Goal: Check status: Check status

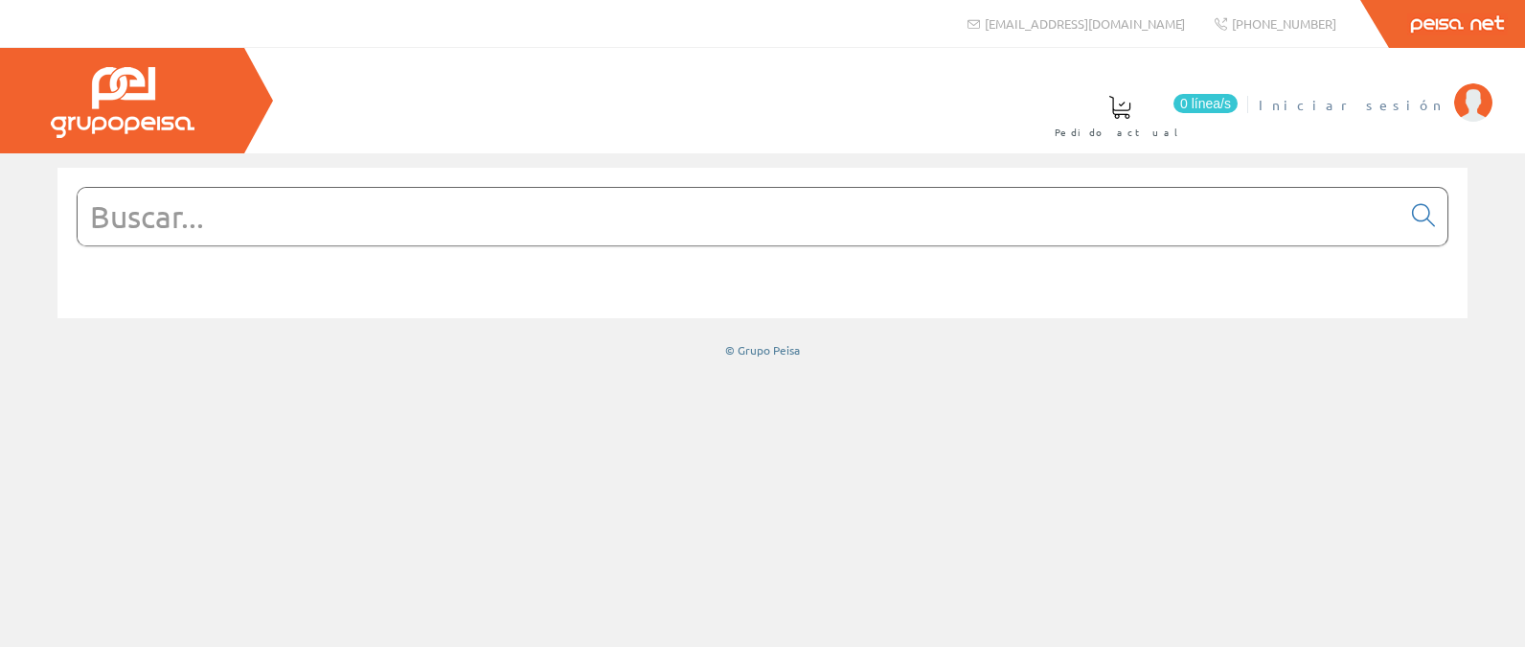
click at [1402, 94] on link "Iniciar sesión" at bounding box center [1376, 89] width 234 height 18
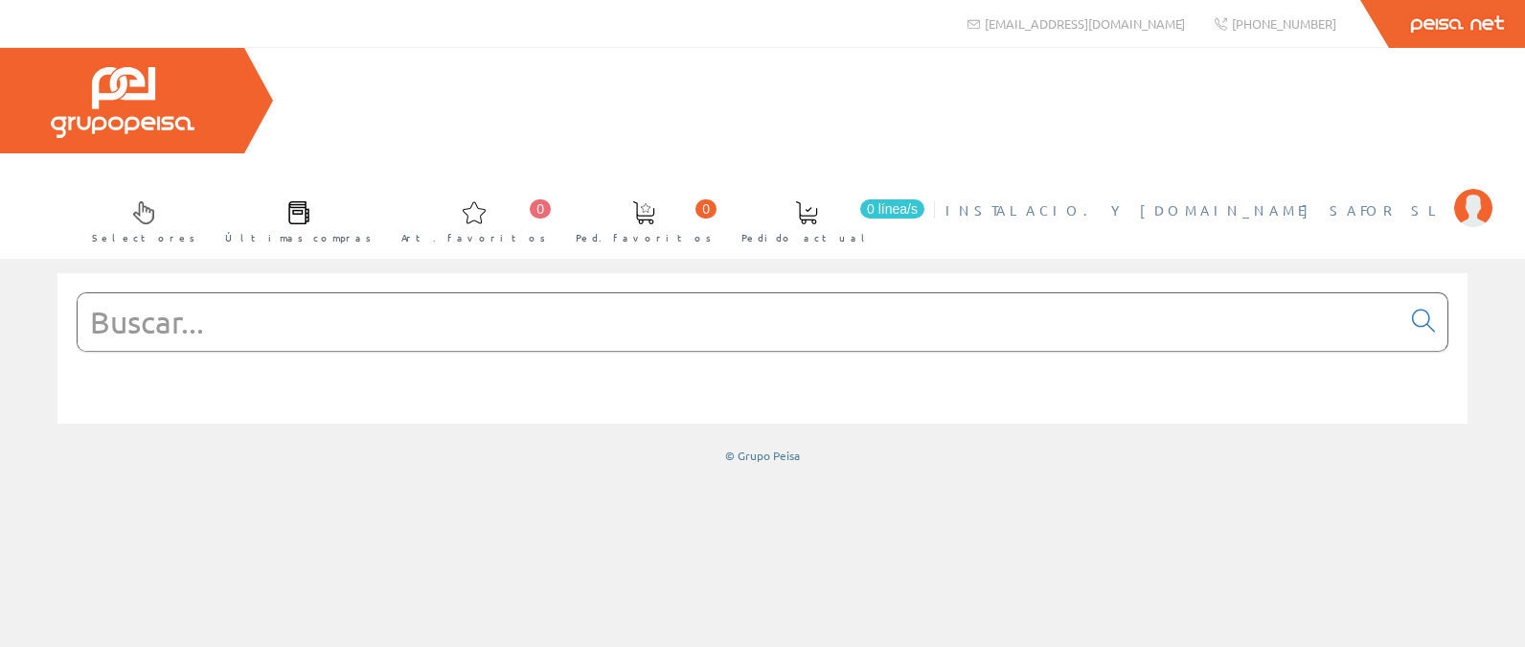
click at [1354, 200] on span "INSTALACIO. Y TELE.LA SAFOR SL" at bounding box center [1195, 209] width 499 height 19
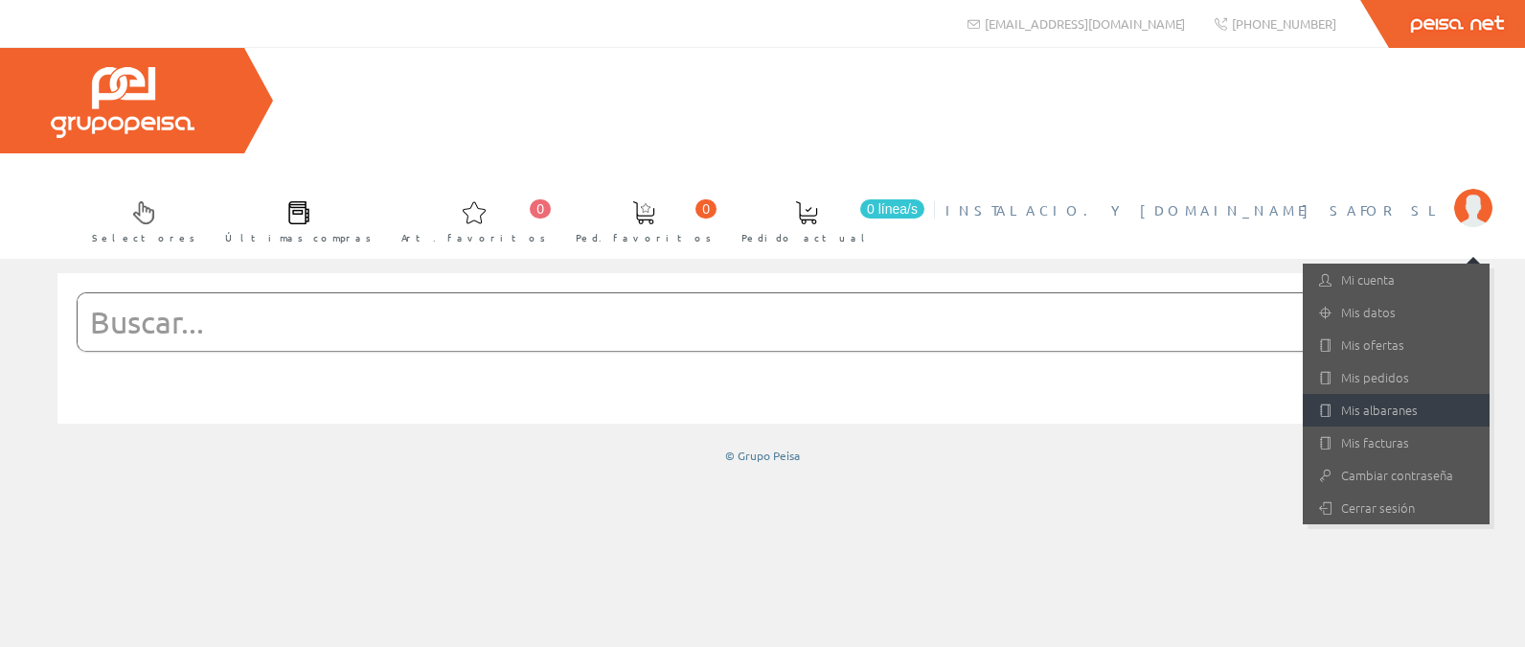
click at [1379, 394] on link "Mis albaranes" at bounding box center [1396, 410] width 187 height 33
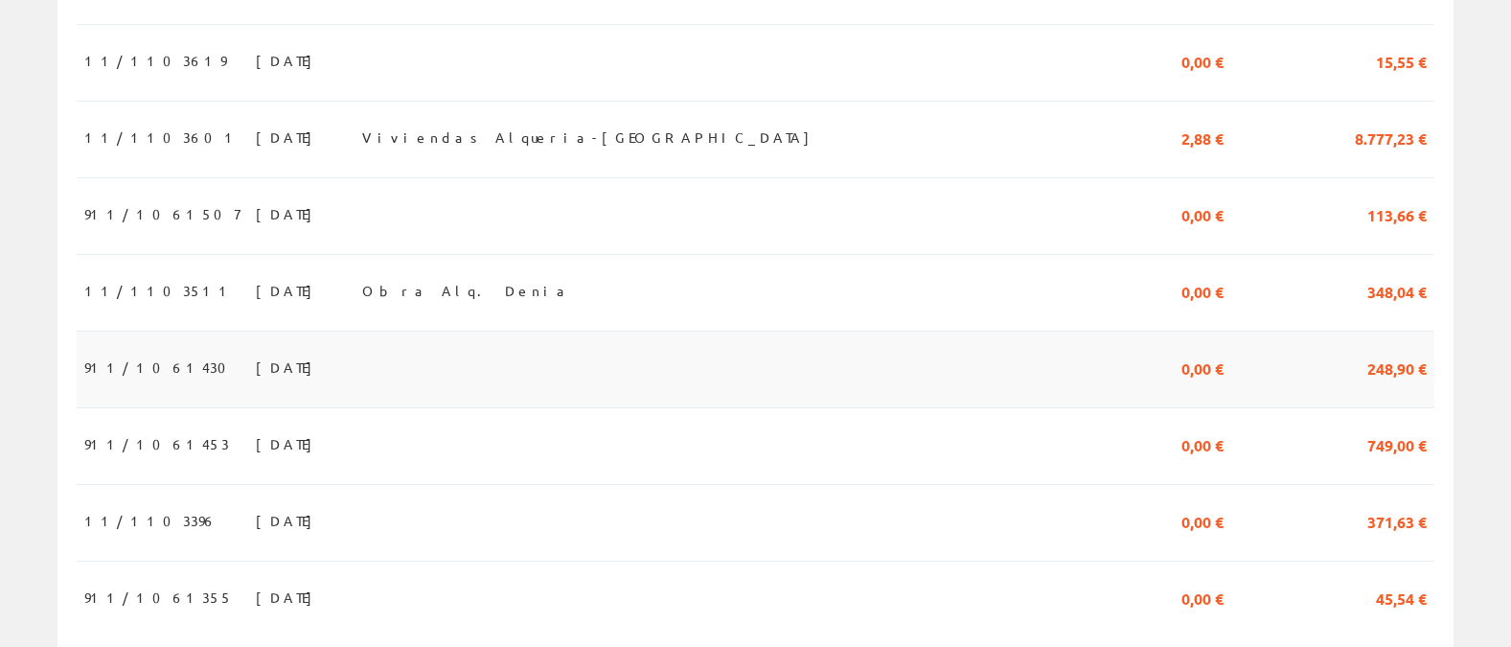
scroll to position [1898, 0]
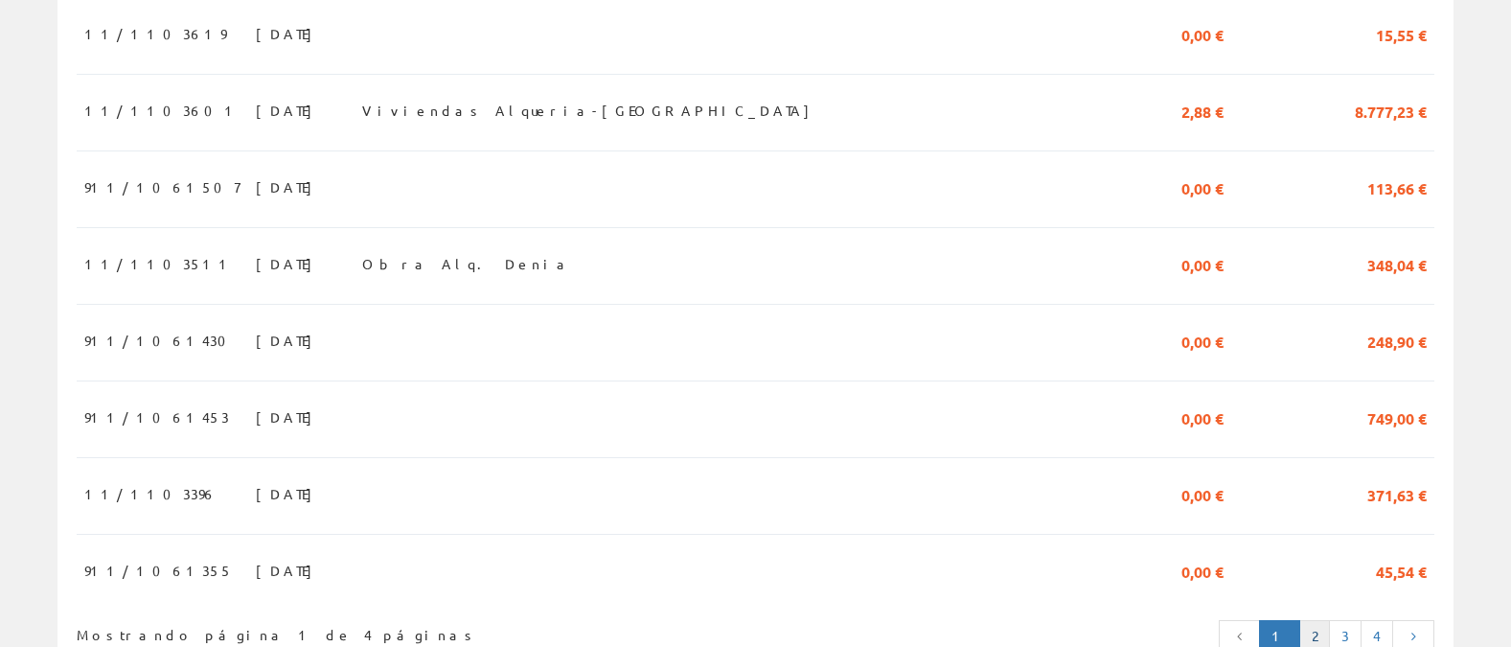
click at [1316, 620] on link "2" at bounding box center [1314, 636] width 31 height 33
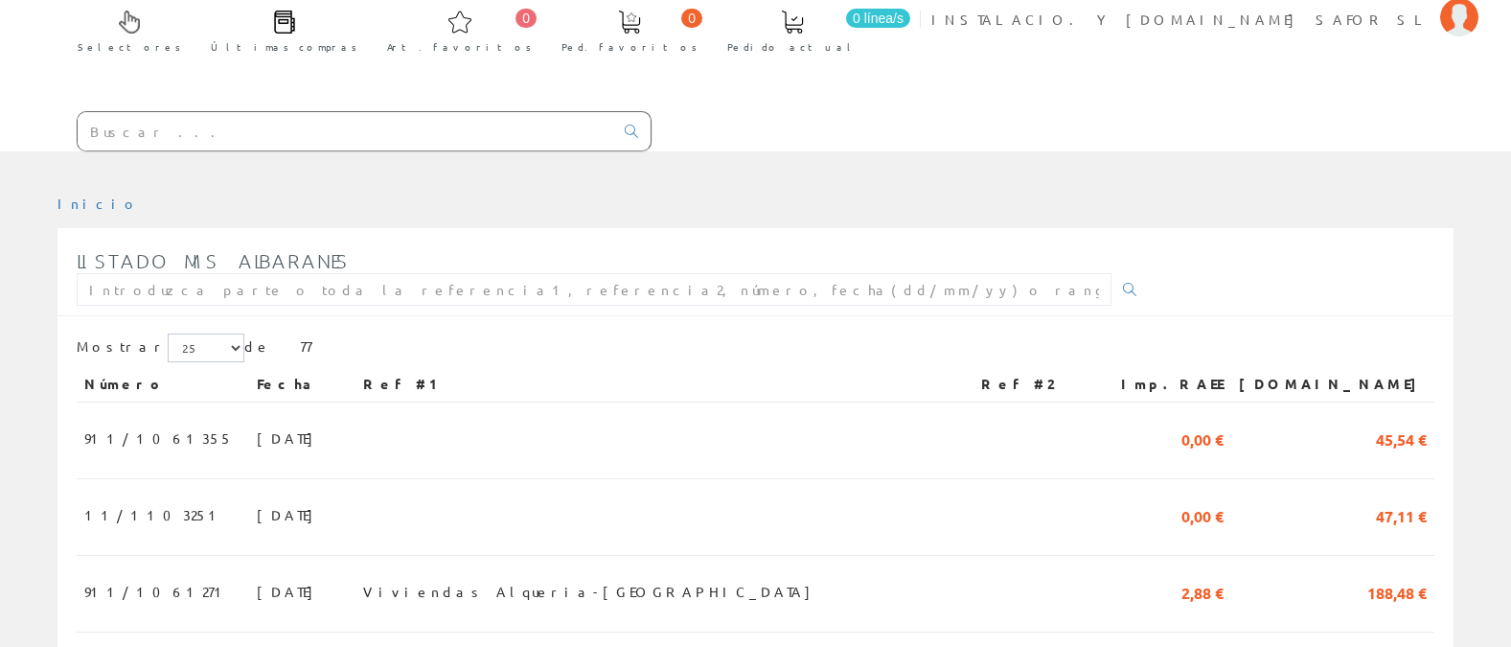
scroll to position [192, 0]
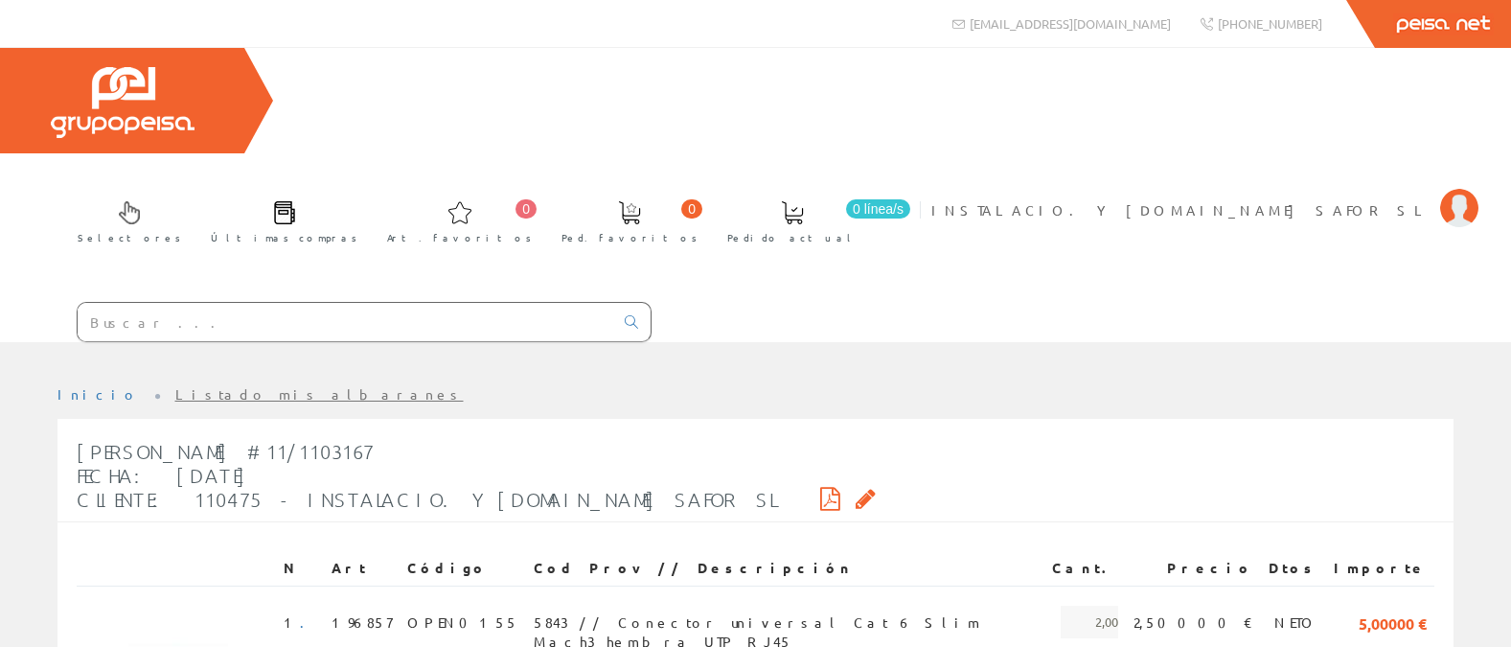
click at [820, 491] on icon at bounding box center [830, 497] width 20 height 13
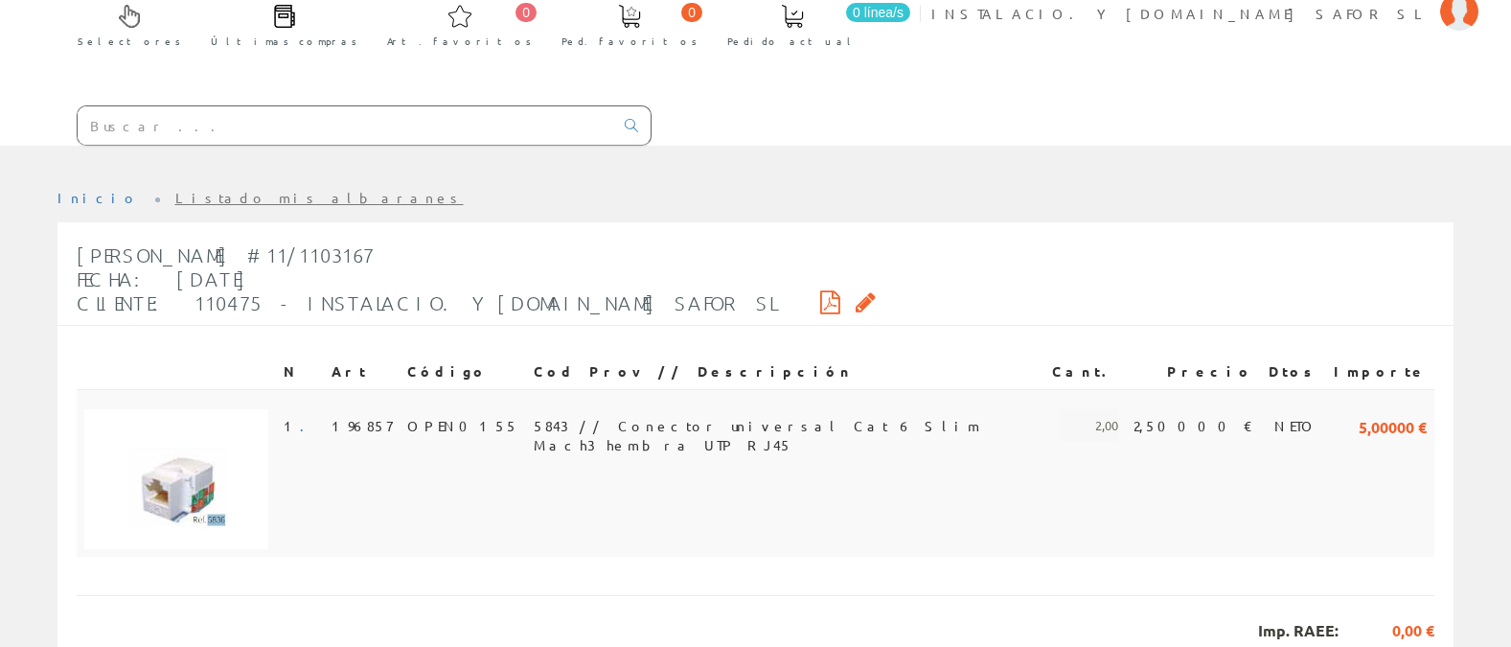
scroll to position [197, 0]
click at [175, 188] on link "Listado mis albaranes" at bounding box center [319, 196] width 288 height 17
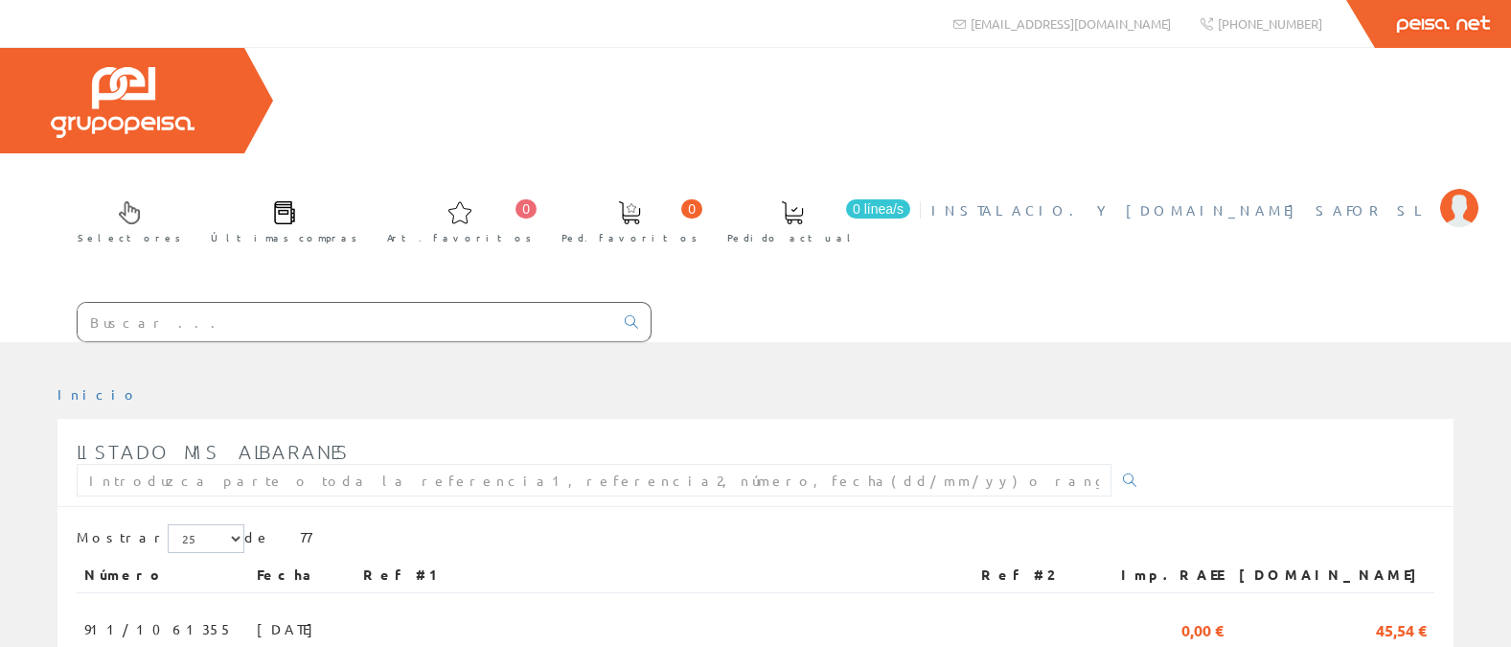
click at [1359, 200] on span "INSTALACIO. Y [DOMAIN_NAME] SAFOR SL" at bounding box center [1180, 209] width 499 height 19
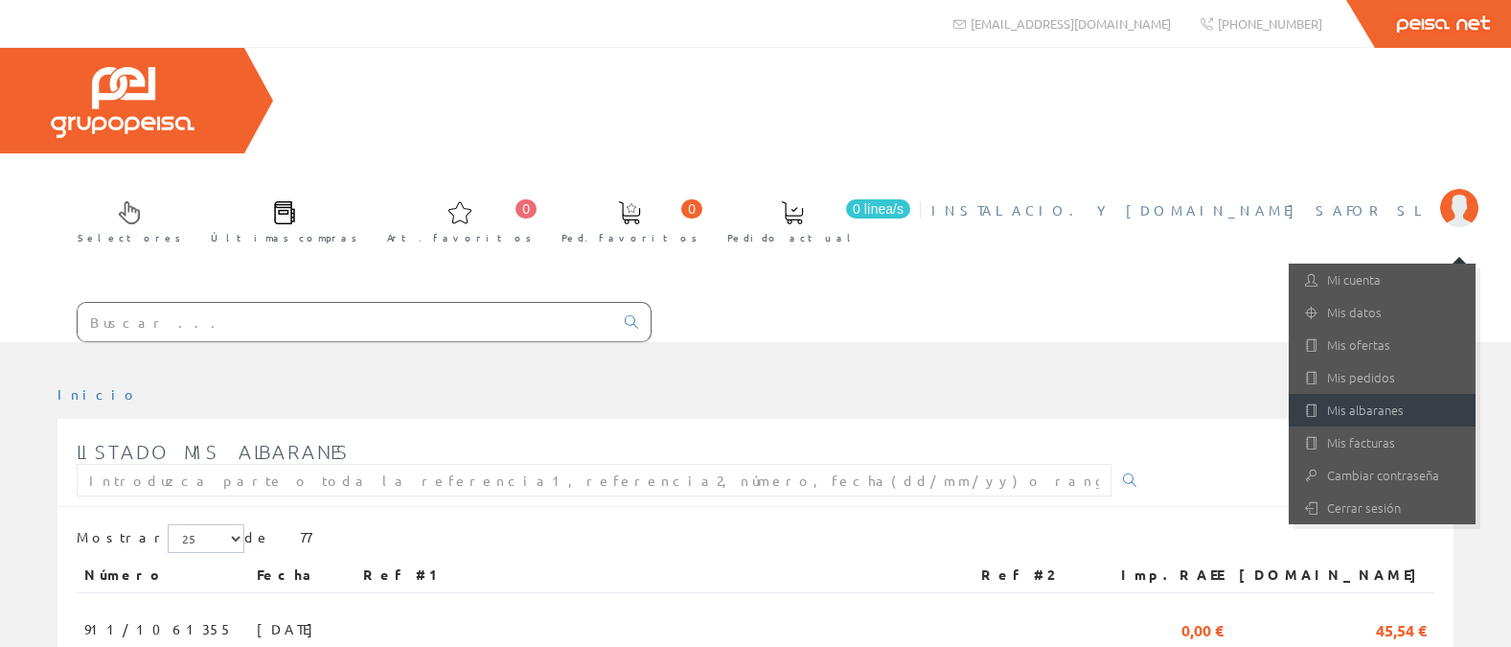
click at [1336, 394] on link "Mis albaranes" at bounding box center [1382, 410] width 187 height 33
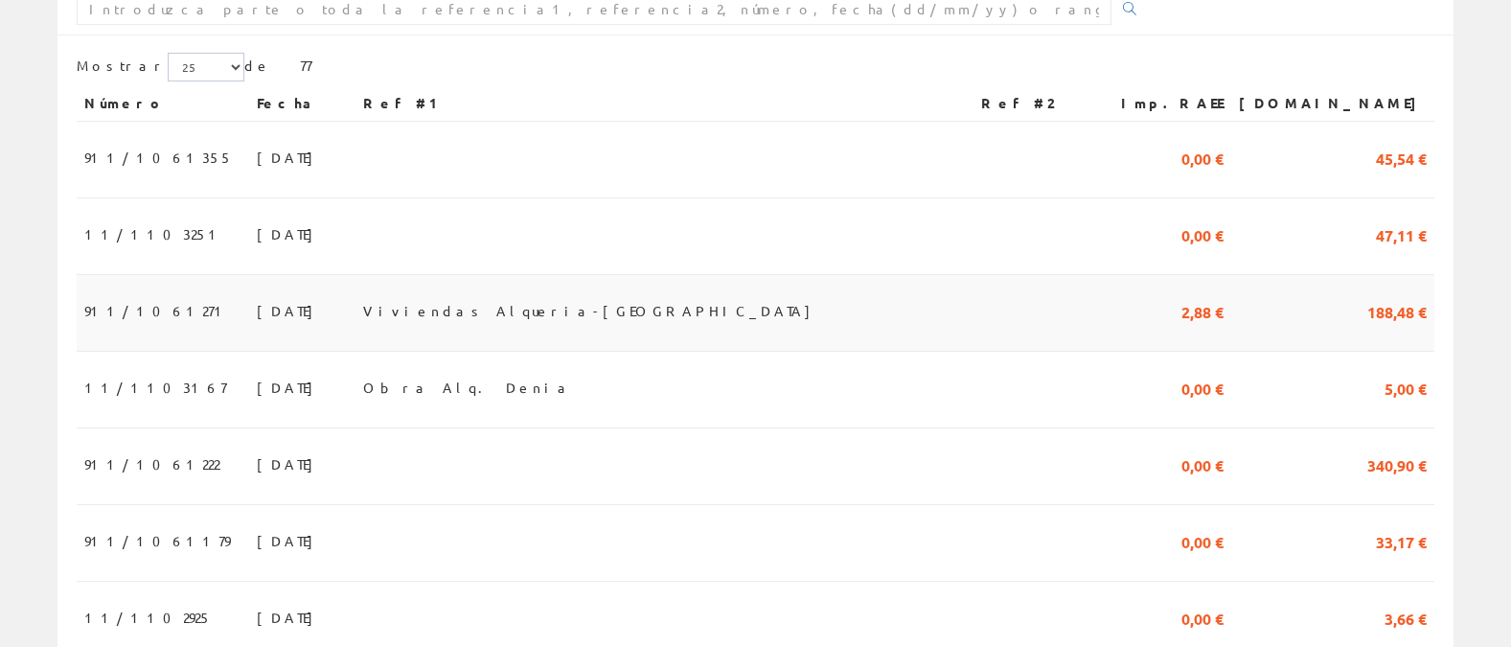
scroll to position [461, 0]
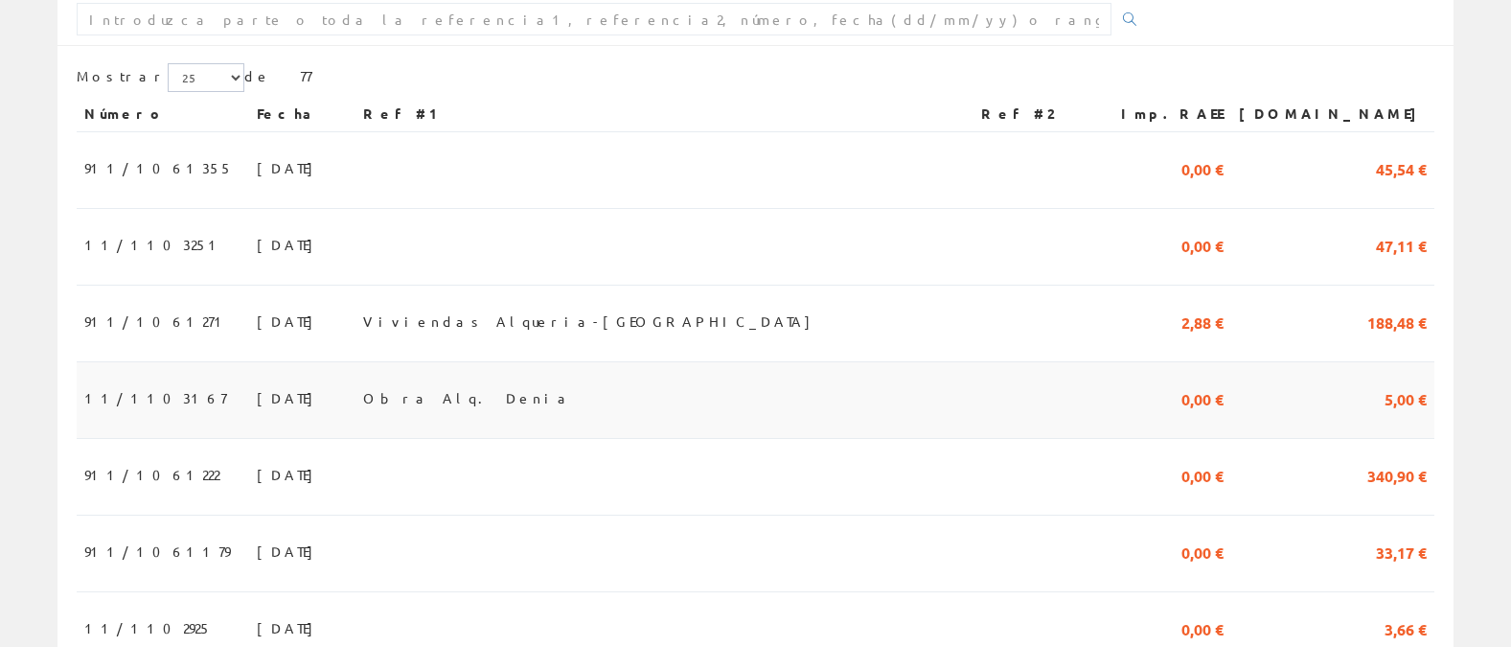
click at [152, 381] on span "11/1103167" at bounding box center [155, 397] width 142 height 33
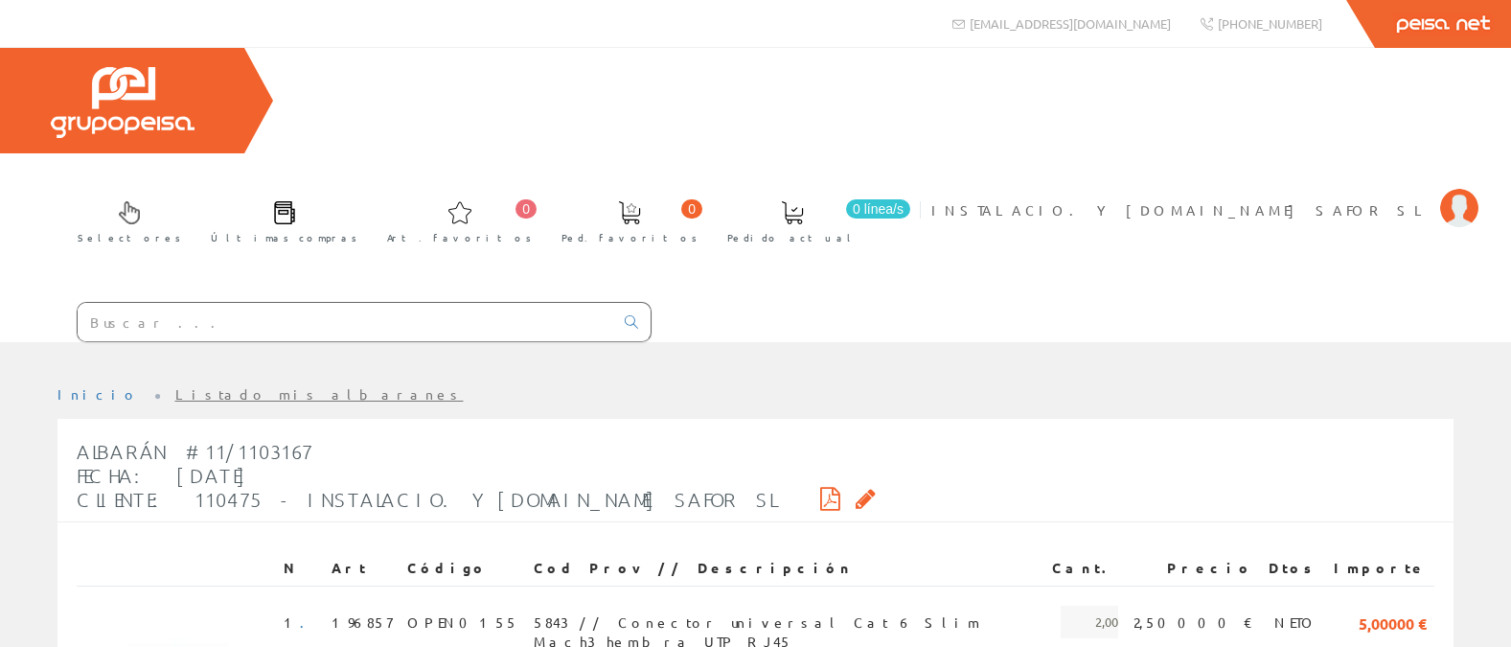
click at [609, 430] on div "Albarán #11/1103167 Fecha: [DATE] Cliente: 110475 - INSTALACIO. Y [DOMAIN_NAME]…" at bounding box center [476, 475] width 799 height 91
click at [856, 491] on icon at bounding box center [866, 497] width 20 height 13
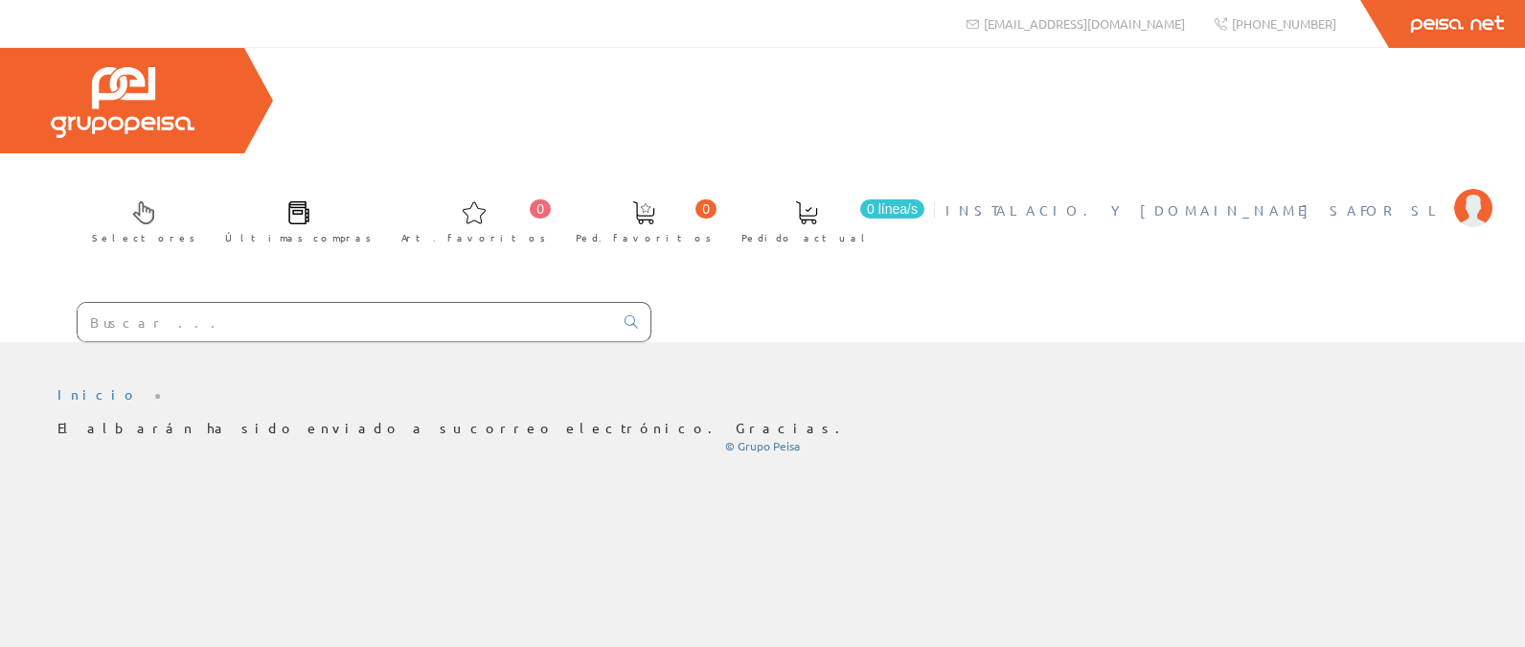
click at [1402, 200] on span "INSTALACIO. Y [DOMAIN_NAME] SAFOR SL" at bounding box center [1195, 209] width 499 height 19
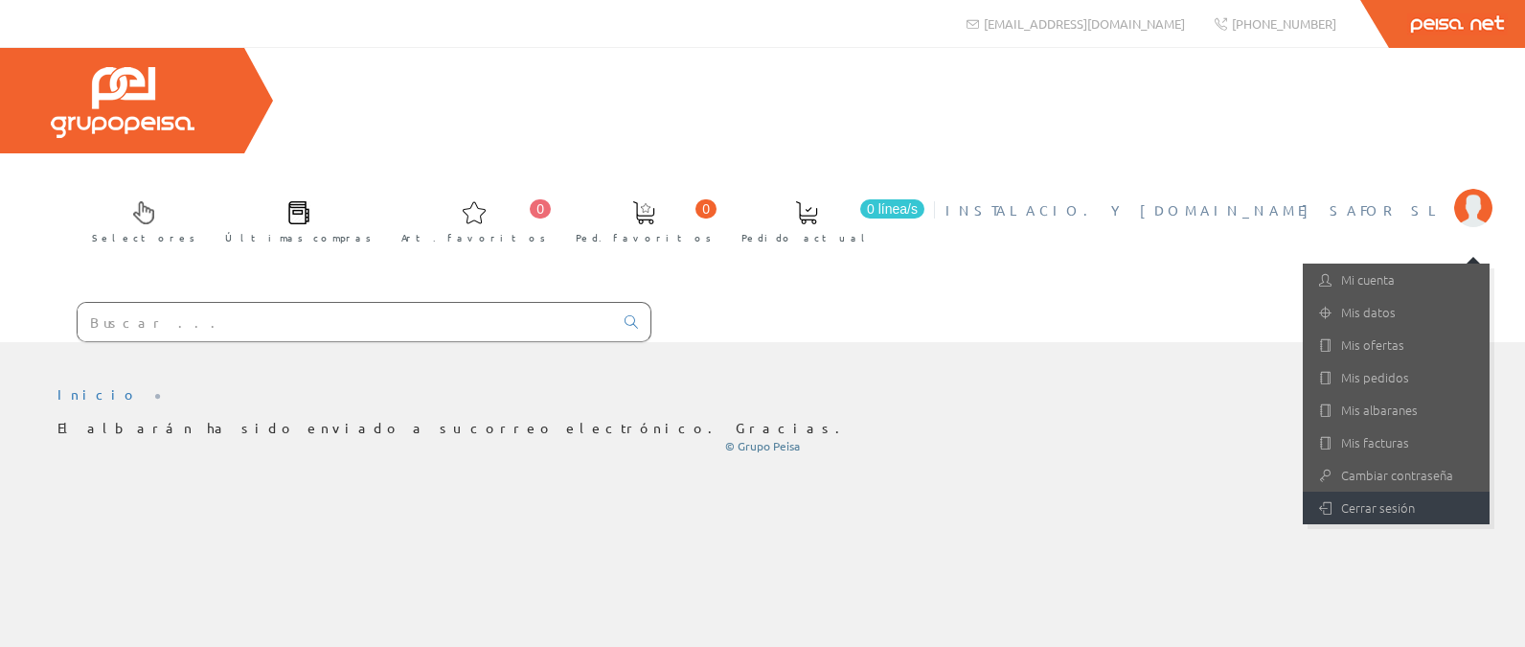
click at [1356, 491] on link "Cerrar sesión" at bounding box center [1396, 507] width 187 height 33
